Goal: Information Seeking & Learning: Find specific fact

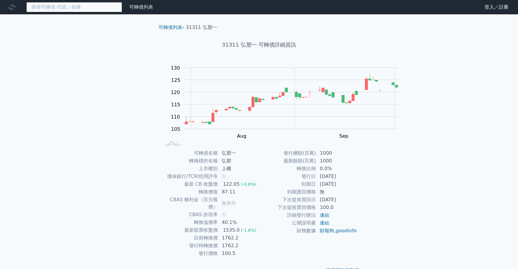
click at [81, 6] on input at bounding box center [74, 7] width 96 height 10
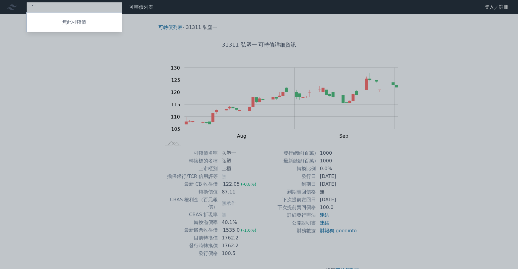
type input "ˇ"
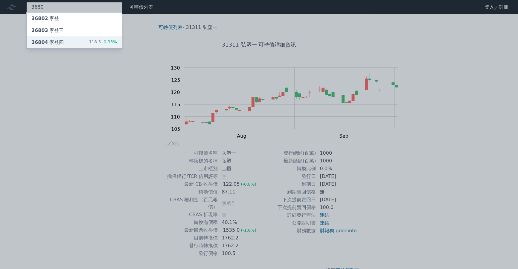
type input "3680"
click at [64, 46] on div "36804 家登四" at bounding box center [47, 42] width 32 height 7
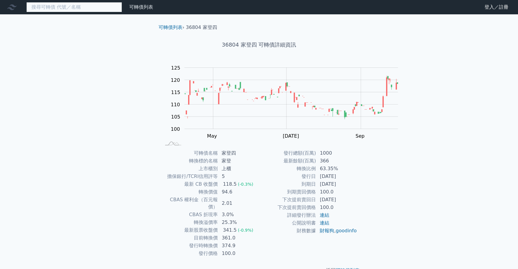
click at [97, 7] on input at bounding box center [74, 7] width 96 height 10
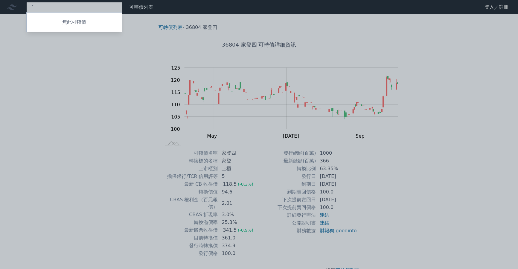
type input "ˊ"
type input "6768"
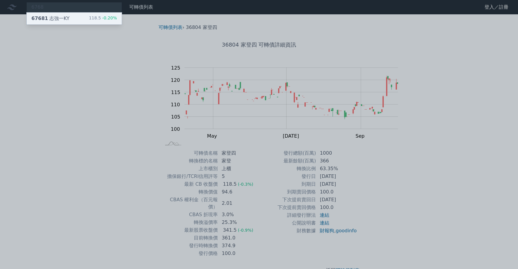
click at [102, 20] on div "67681 志強一KY 118.5 -0.20%" at bounding box center [74, 19] width 95 height 12
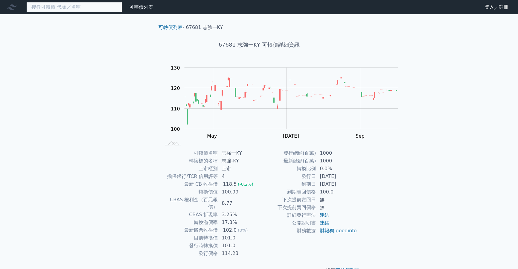
click at [101, 12] on input at bounding box center [74, 7] width 96 height 10
type input "ㄉ"
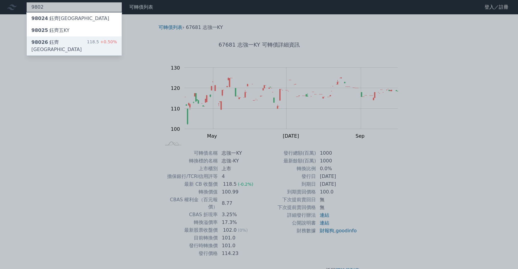
type input "9802"
click at [97, 53] on div "98026 鈺[GEOGRAPHIC_DATA] 118.5 +0.50%" at bounding box center [74, 45] width 95 height 19
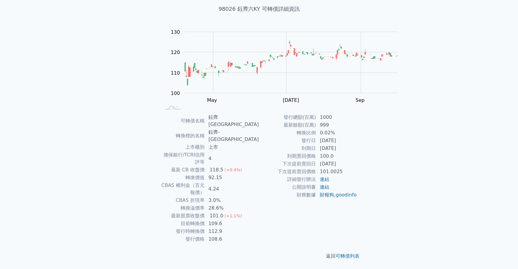
scroll to position [56, 0]
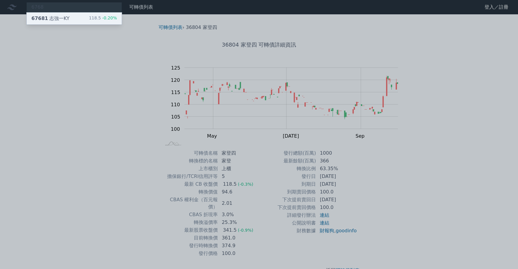
click at [60, 22] on div "67681 志強一KY" at bounding box center [50, 18] width 38 height 7
